Goal: Navigation & Orientation: Find specific page/section

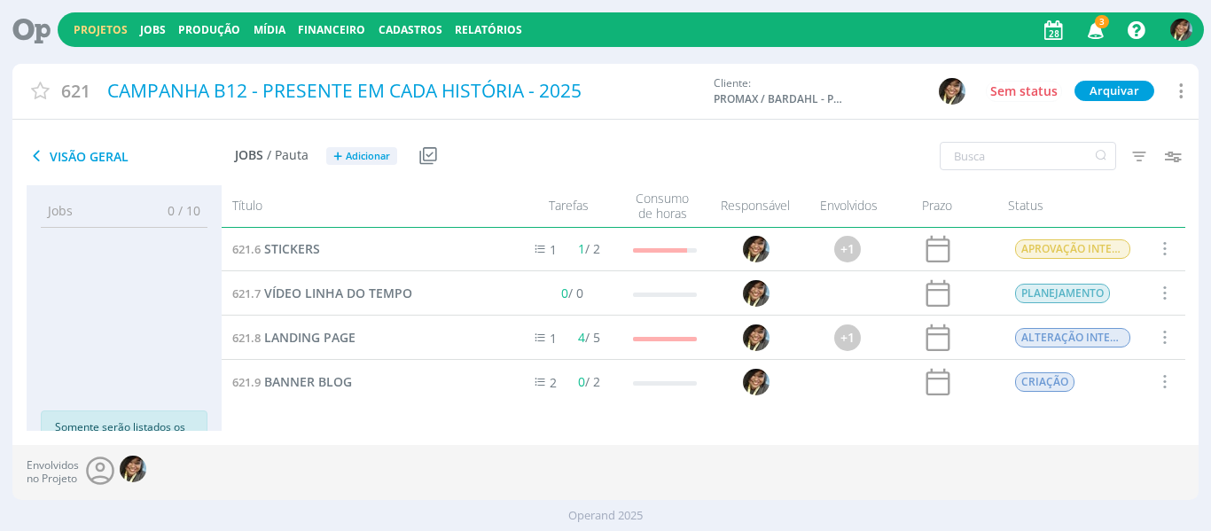
scroll to position [220, 0]
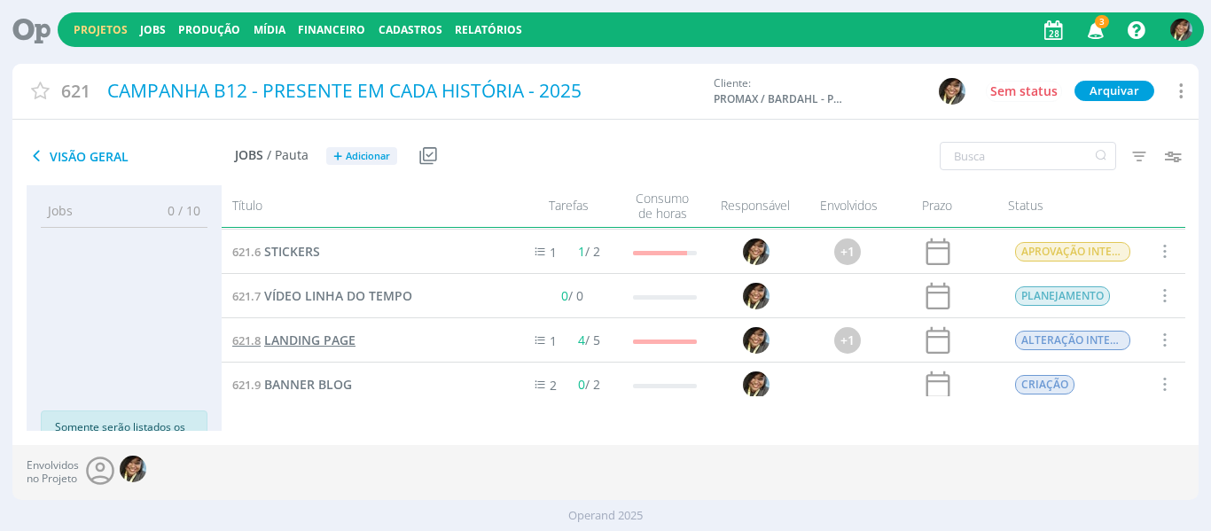
click at [319, 340] on span "LANDING PAGE" at bounding box center [309, 339] width 91 height 17
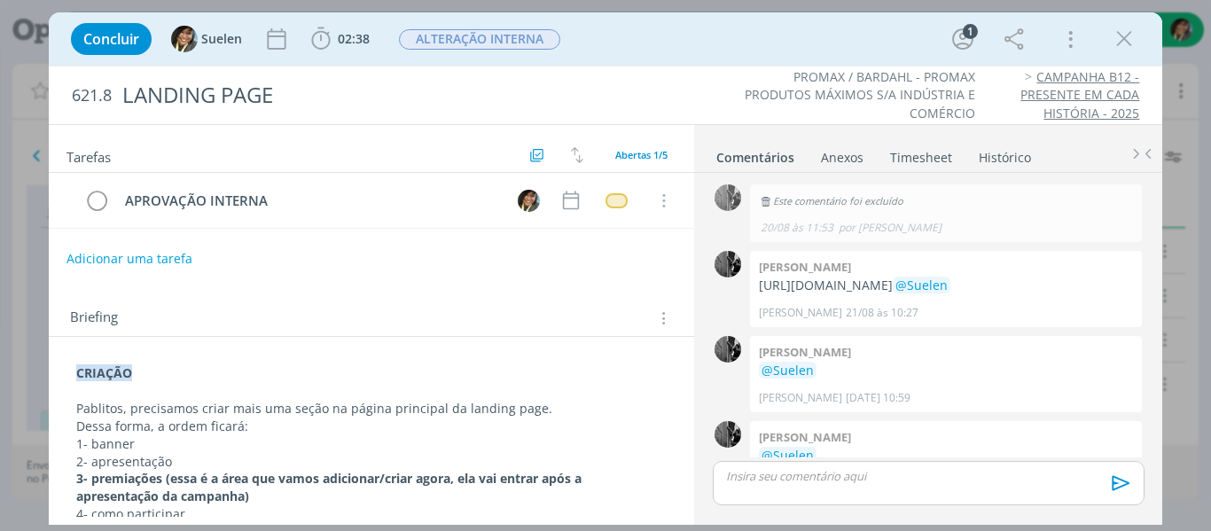
scroll to position [98, 0]
